Goal: Transaction & Acquisition: Purchase product/service

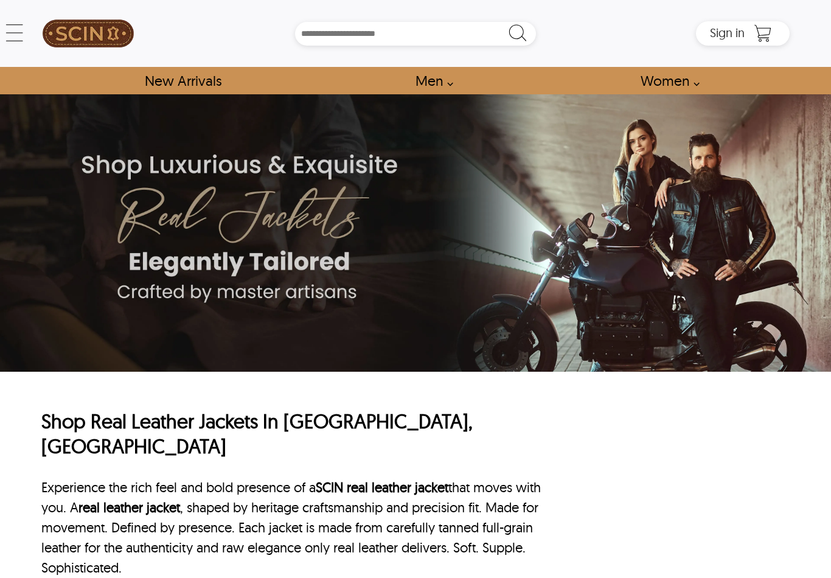
scroll to position [4802, 0]
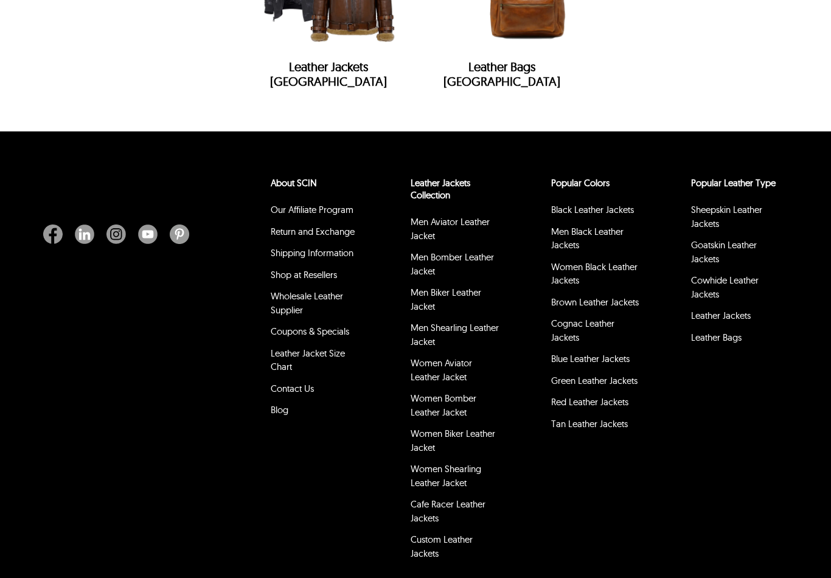
click at [456, 463] on link "Women Shearling Leather Jacket" at bounding box center [446, 476] width 71 height 26
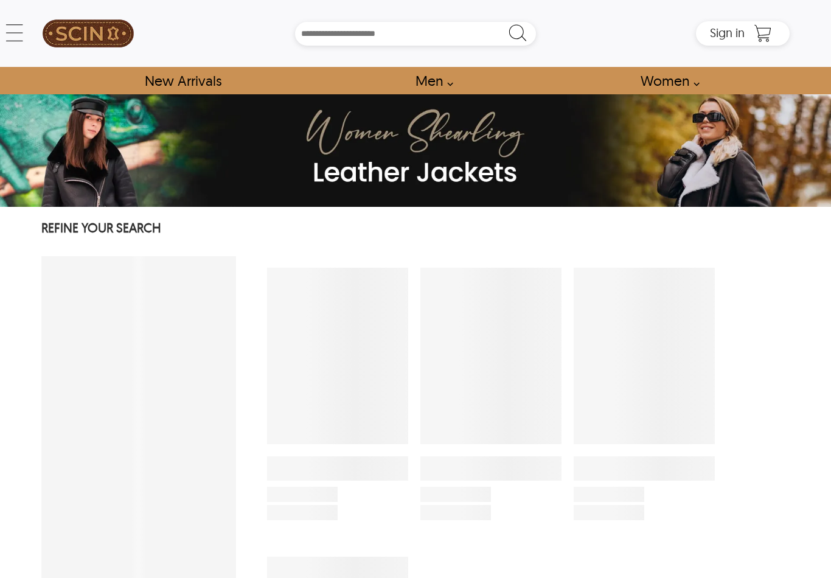
select select "********"
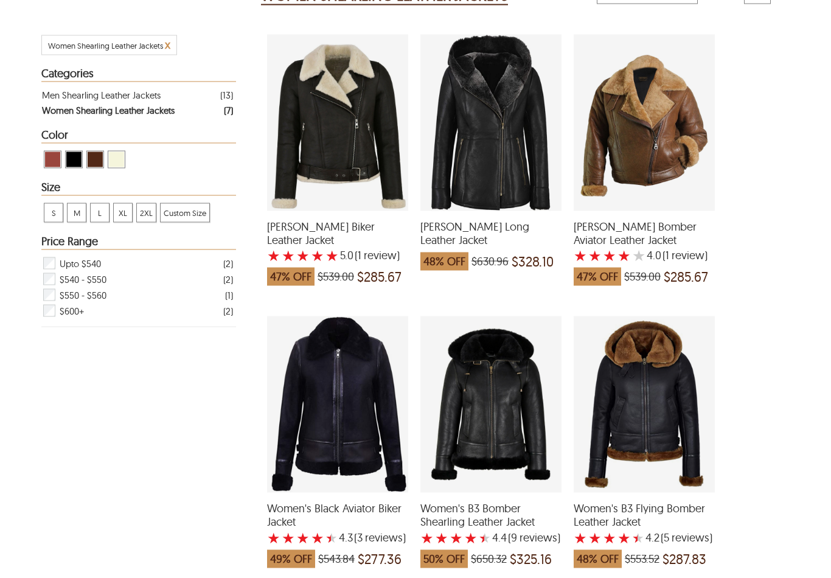
scroll to position [239, 0]
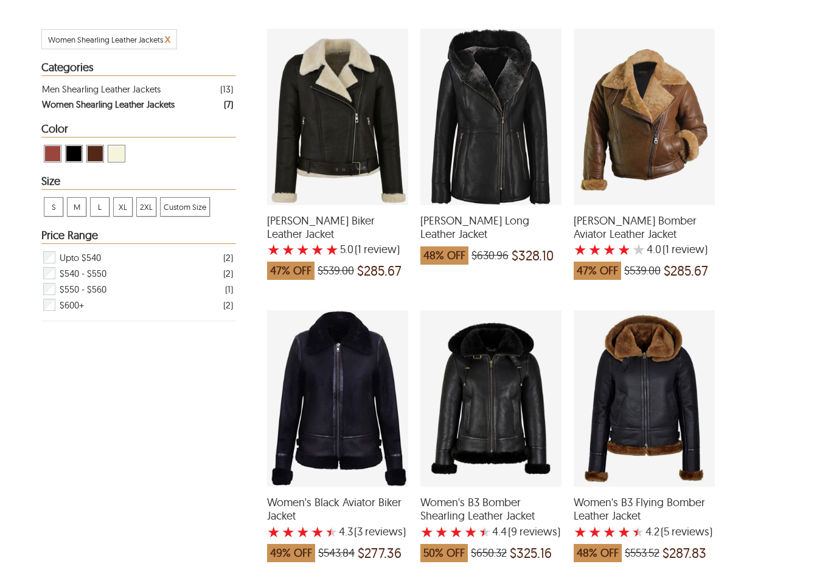
click at [493, 159] on div "Deborah Shearling Long Leather Jacket which was at a price of $630.96, now afte…" at bounding box center [490, 117] width 141 height 176
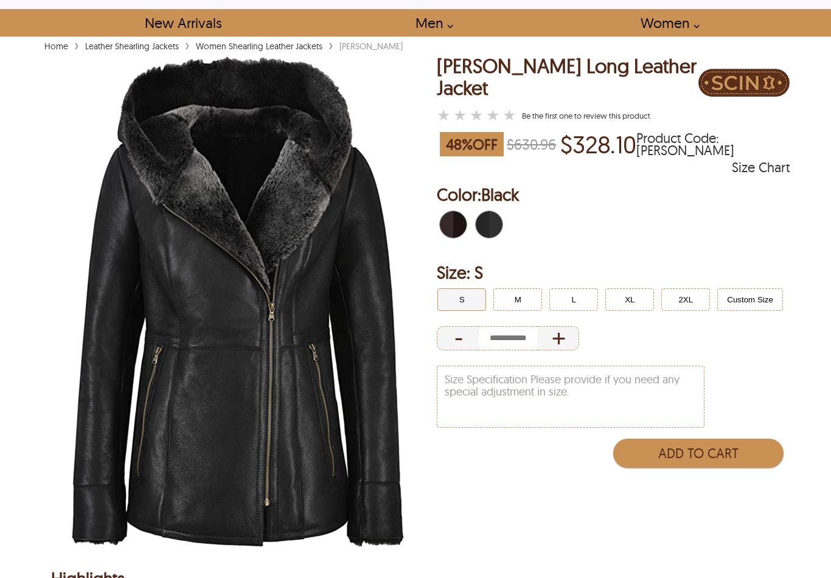
scroll to position [68, 0]
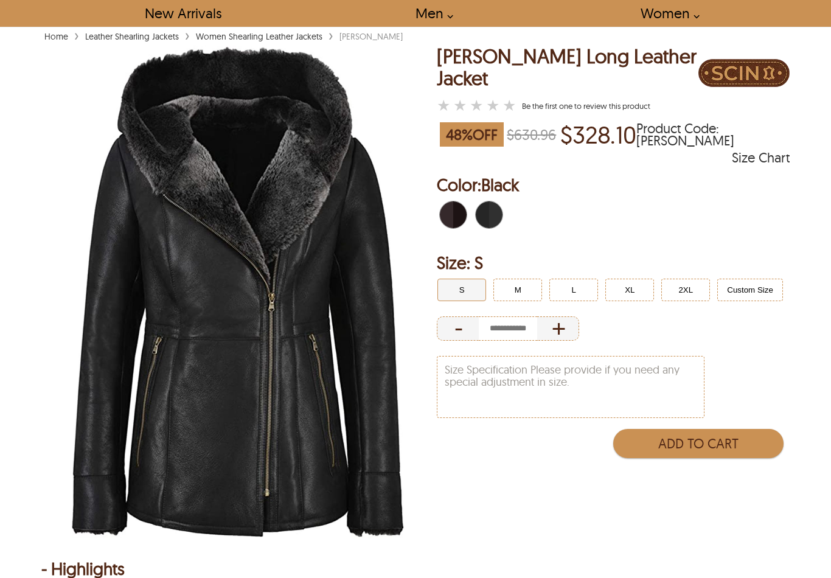
click at [622, 289] on button "XL" at bounding box center [629, 290] width 49 height 23
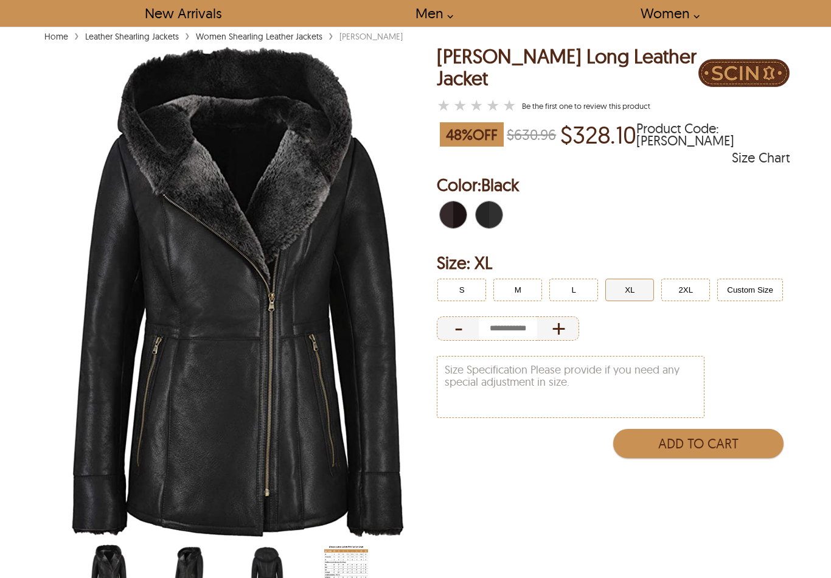
click at [452, 212] on span "Dark Berry" at bounding box center [446, 214] width 13 height 27
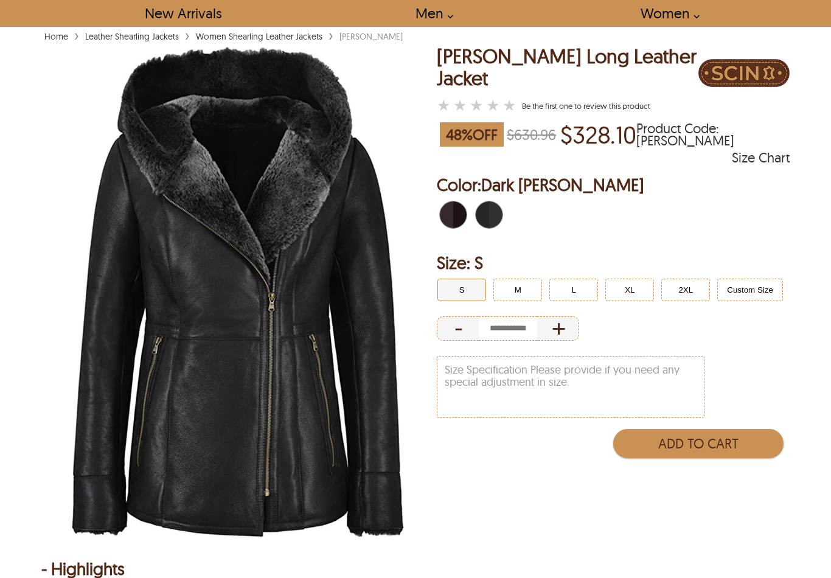
click at [490, 213] on span "Black" at bounding box center [493, 214] width 8 height 27
click at [449, 215] on span "Dark Berry" at bounding box center [446, 214] width 13 height 27
click at [488, 210] on span "Black" at bounding box center [482, 214] width 13 height 27
click at [631, 291] on button "XL" at bounding box center [629, 290] width 49 height 23
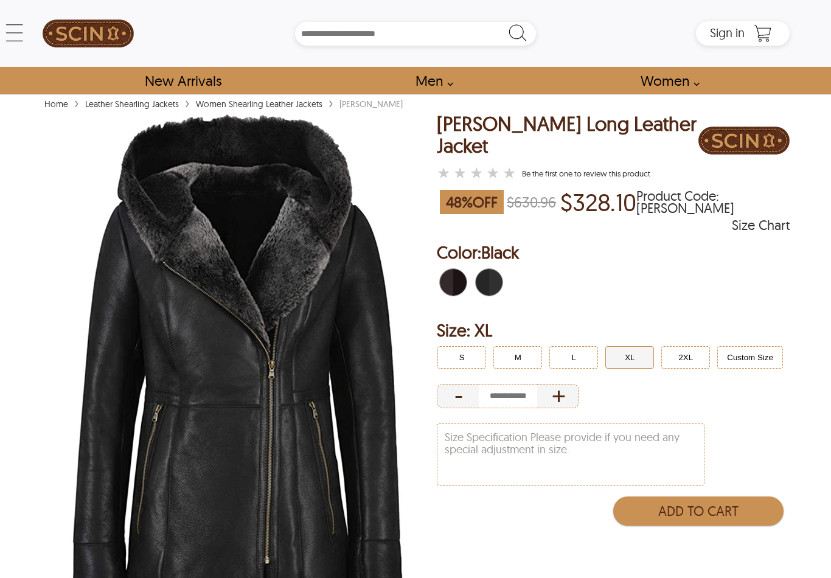
scroll to position [258, 0]
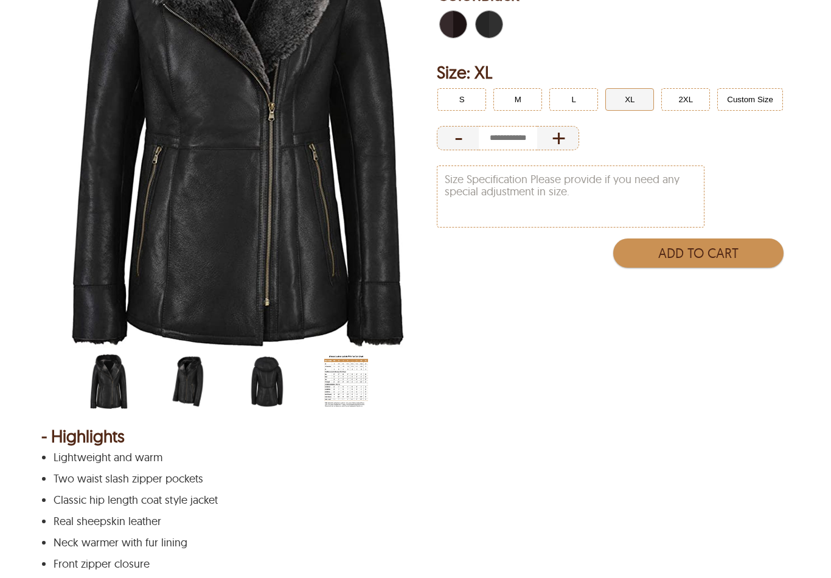
select select "********"
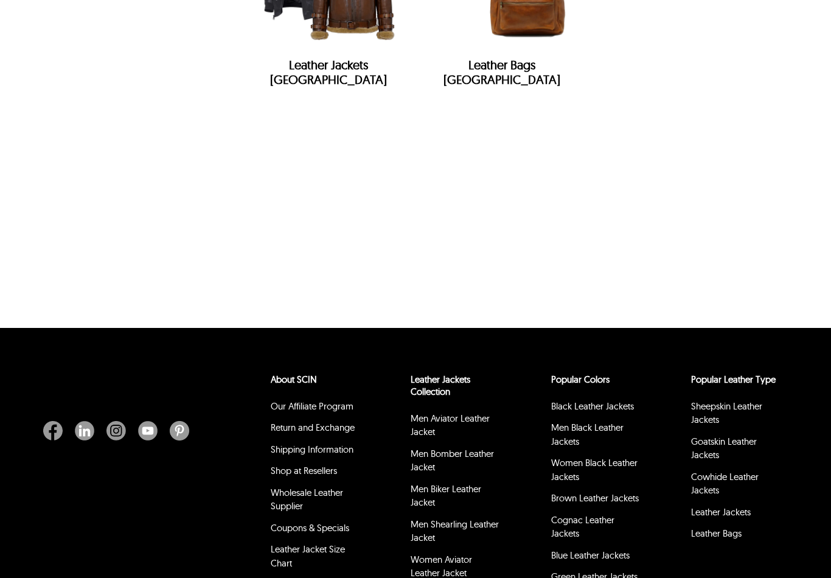
scroll to position [501, 0]
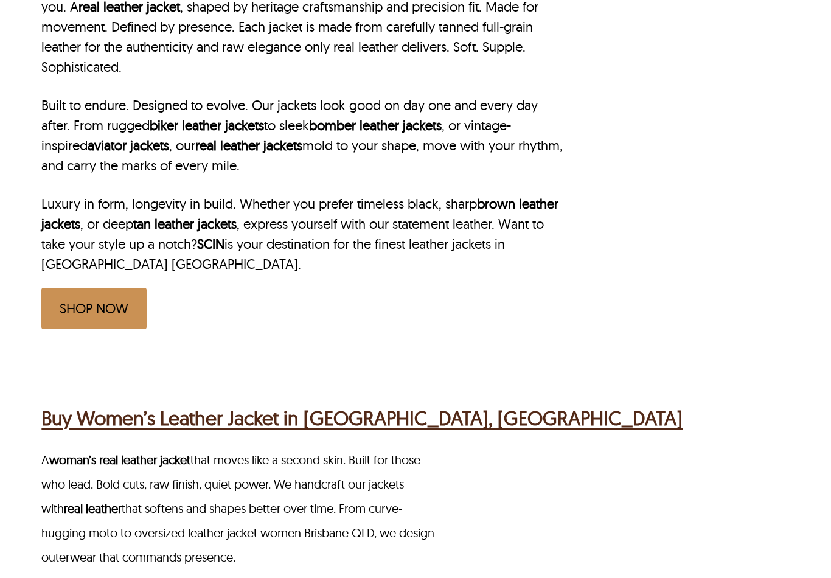
click at [825, 403] on div "Buy Women’s Leather Jacket in [GEOGRAPHIC_DATA], [GEOGRAPHIC_DATA]" at bounding box center [435, 416] width 789 height 38
